Goal: Information Seeking & Learning: Learn about a topic

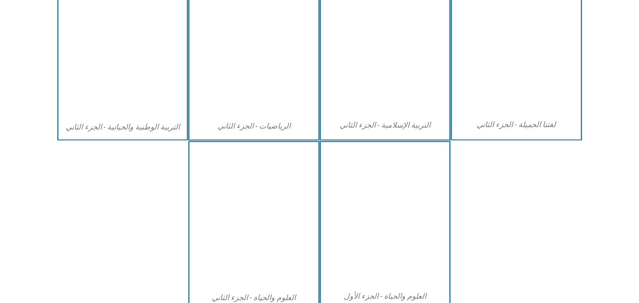
scroll to position [544, 0]
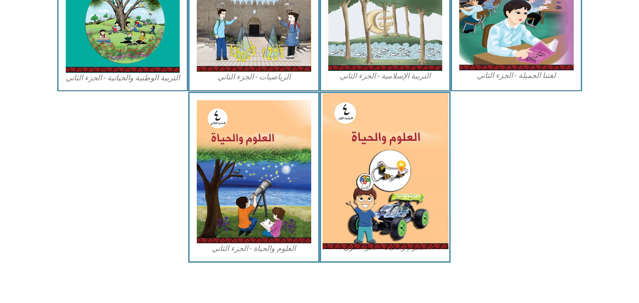
click at [406, 203] on img at bounding box center [385, 171] width 126 height 156
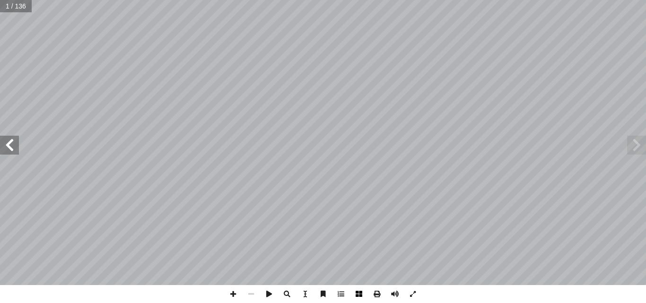
click at [361, 295] on span at bounding box center [359, 294] width 18 height 18
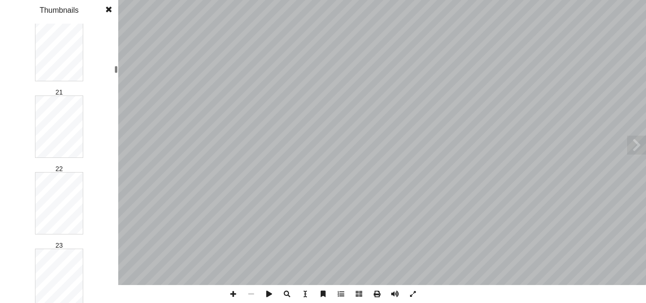
click at [113, 70] on div "1 2 3 4 5 6 7 8 9 10 11 12 13 14 15 16 17 18 19 20 21 22 23 24 25 26 27 28 29 3…" at bounding box center [59, 164] width 118 height 280
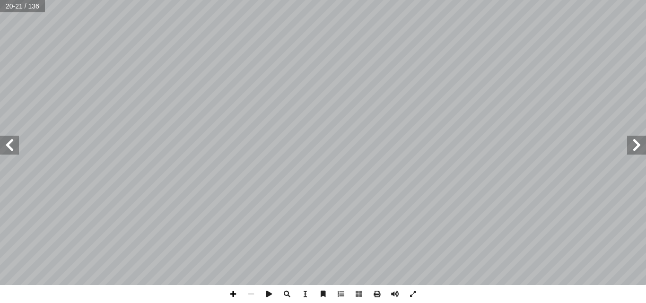
click at [231, 292] on span at bounding box center [233, 294] width 18 height 18
click at [14, 147] on span at bounding box center [9, 145] width 19 height 19
